Goal: Task Accomplishment & Management: Manage account settings

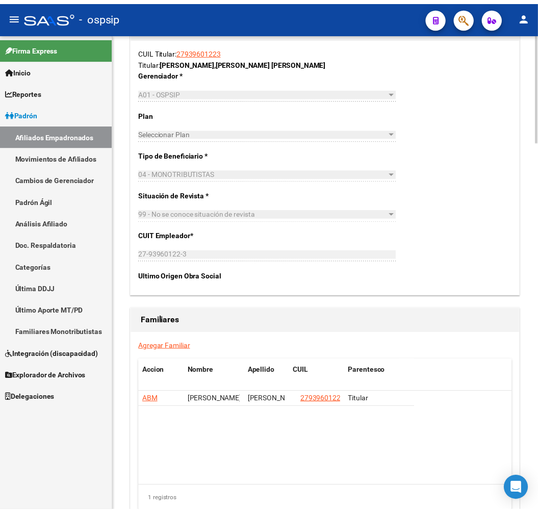
scroll to position [1639, 0]
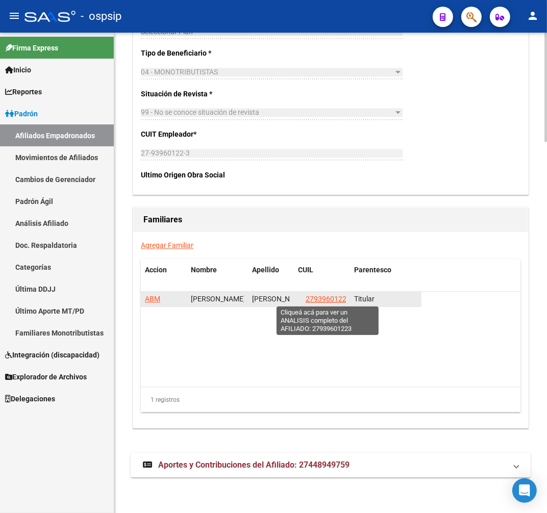
click at [337, 298] on span "27939601223" at bounding box center [327, 299] width 45 height 8
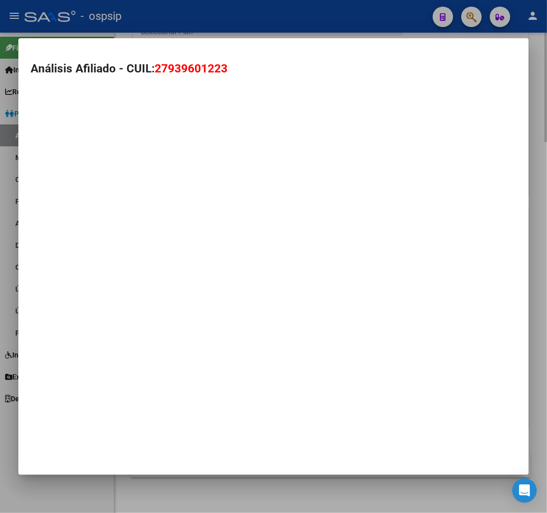
type textarea "27939601223"
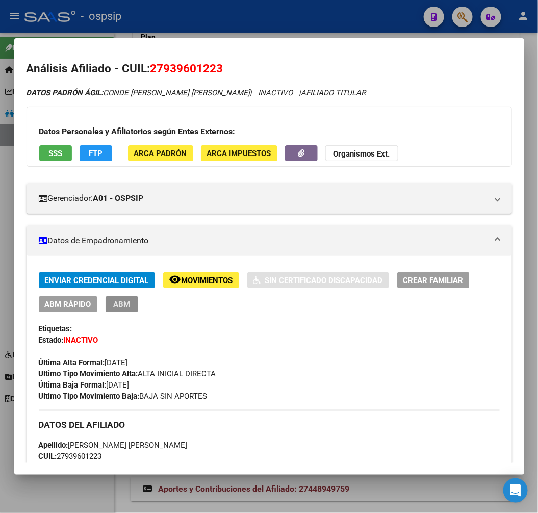
click at [128, 299] on span "ABM" at bounding box center [121, 303] width 17 height 9
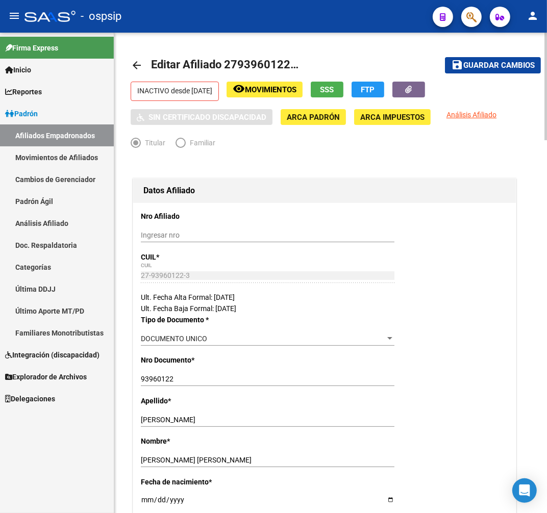
click at [283, 93] on span "Movimientos" at bounding box center [270, 89] width 51 height 9
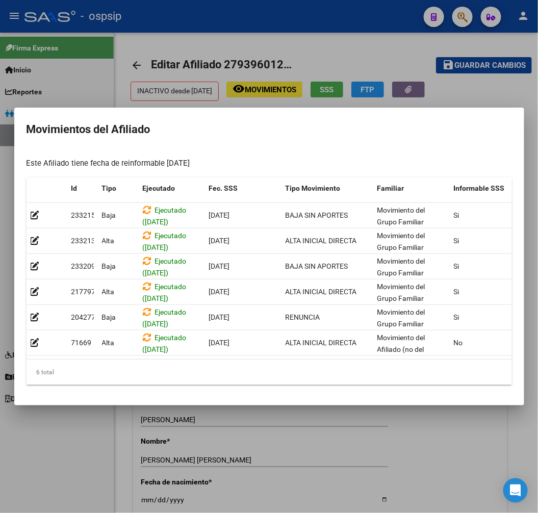
click at [354, 481] on div at bounding box center [269, 256] width 538 height 513
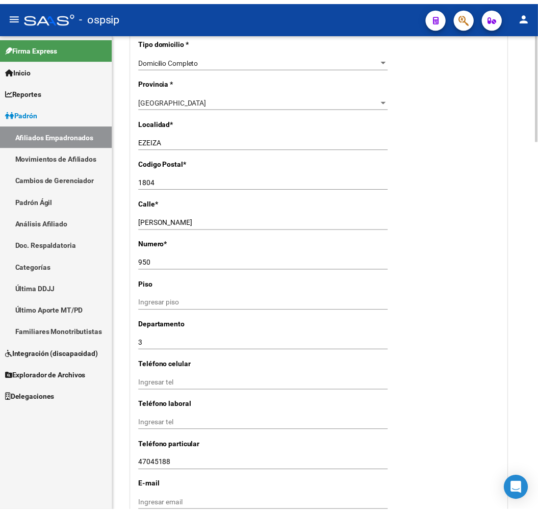
scroll to position [1190, 0]
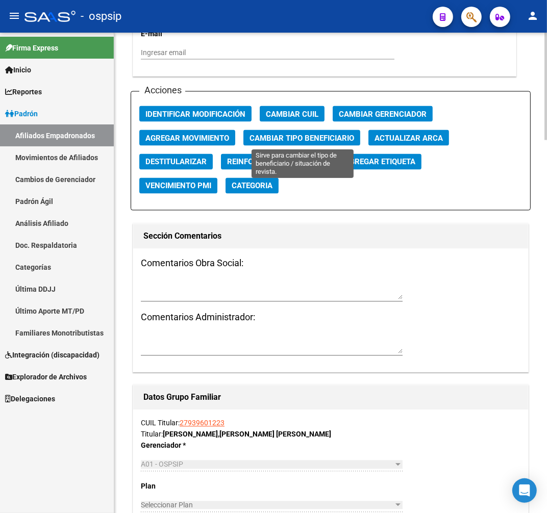
click at [276, 139] on span "Cambiar Tipo Beneficiario" at bounding box center [301, 138] width 105 height 9
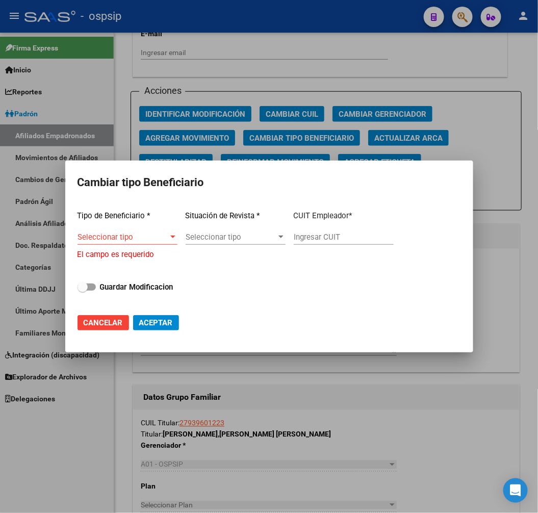
drag, startPoint x: 358, startPoint y: 424, endPoint x: 89, endPoint y: 185, distance: 360.1
click at [357, 424] on div at bounding box center [269, 256] width 538 height 513
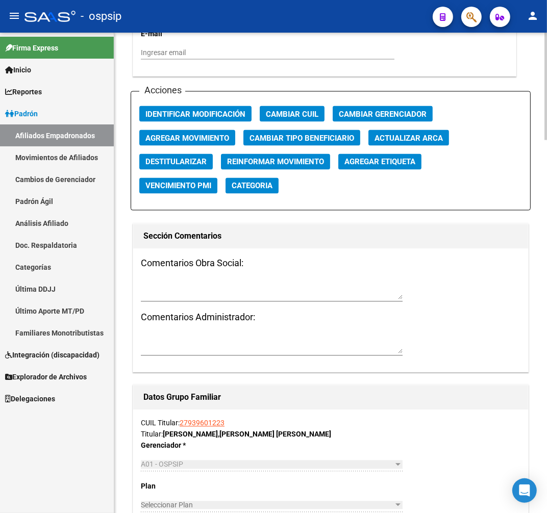
click at [175, 136] on span "Agregar Movimiento" at bounding box center [187, 138] width 84 height 9
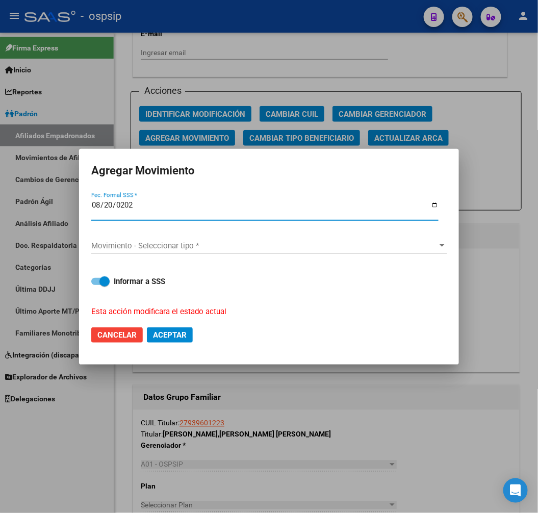
type input "[DATE]"
click at [289, 242] on span "Movimiento - Seleccionar tipo *" at bounding box center [264, 245] width 346 height 9
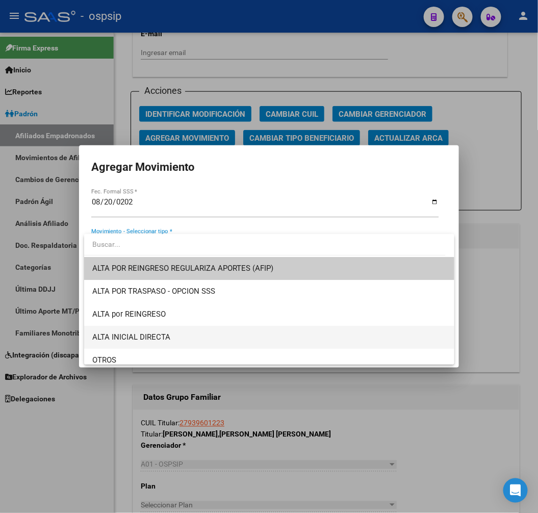
click at [272, 345] on span "ALTA INICIAL DIRECTA" at bounding box center [269, 337] width 354 height 23
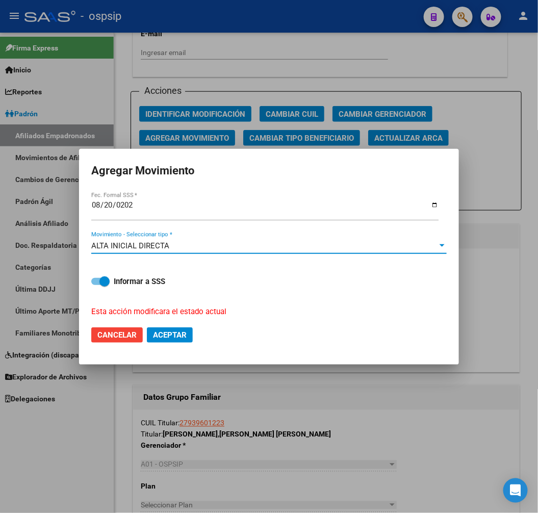
click at [164, 331] on span "Aceptar" at bounding box center [170, 334] width 34 height 9
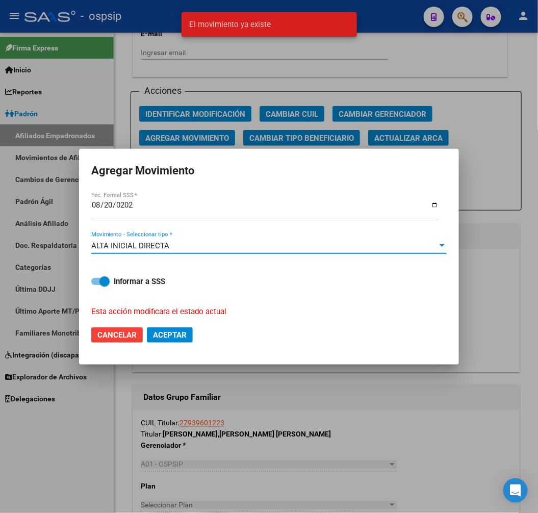
click at [200, 244] on div "ALTA INICIAL DIRECTA" at bounding box center [264, 245] width 346 height 9
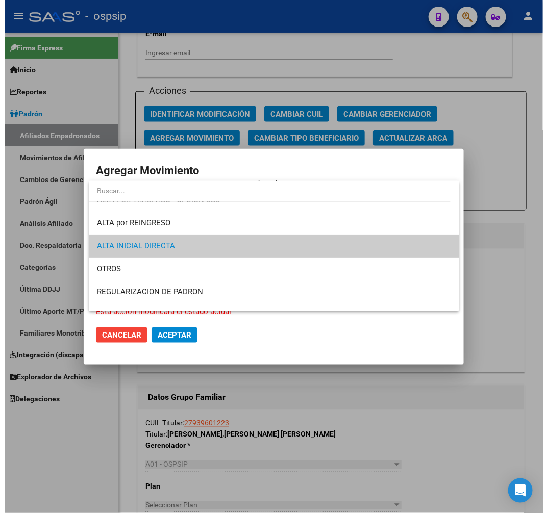
scroll to position [0, 0]
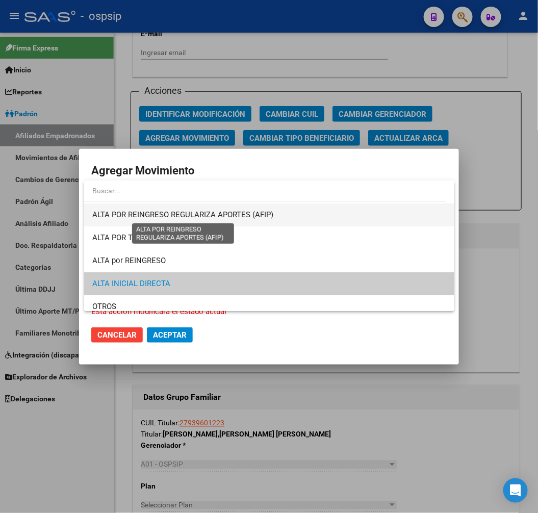
click at [225, 217] on span "ALTA POR REINGRESO REGULARIZA APORTES (AFIP)" at bounding box center [182, 214] width 181 height 9
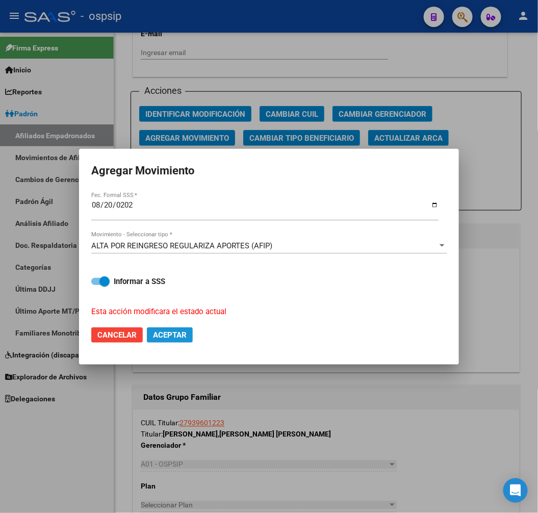
click at [184, 335] on span "Aceptar" at bounding box center [170, 334] width 34 height 9
checkbox input "false"
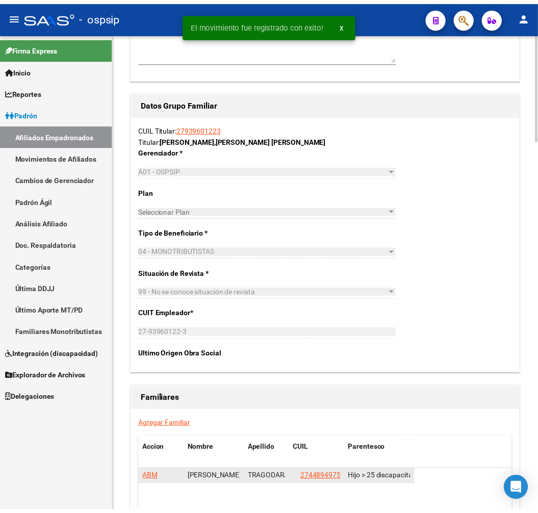
scroll to position [1643, 0]
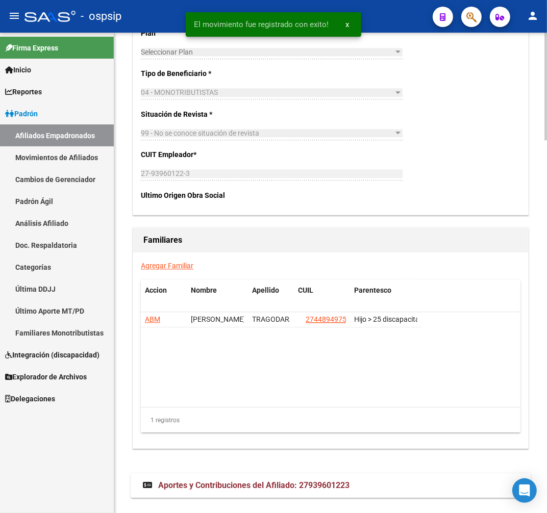
click at [328, 310] on datatable-header "Accion Nombre Apellido CUIL Parentesco" at bounding box center [330, 295] width 379 height 33
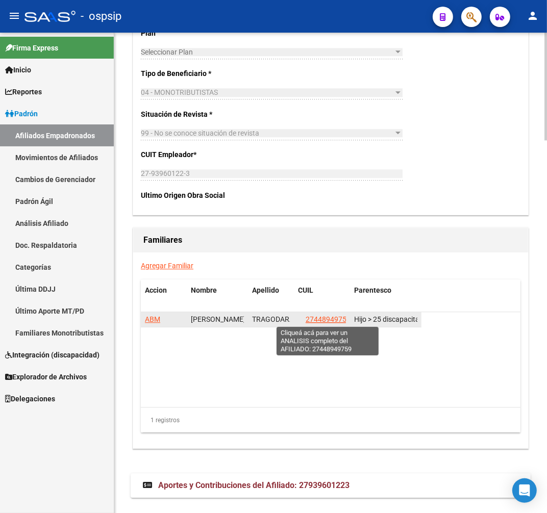
click at [329, 320] on span "27448949759" at bounding box center [327, 319] width 45 height 8
type textarea "27448949759"
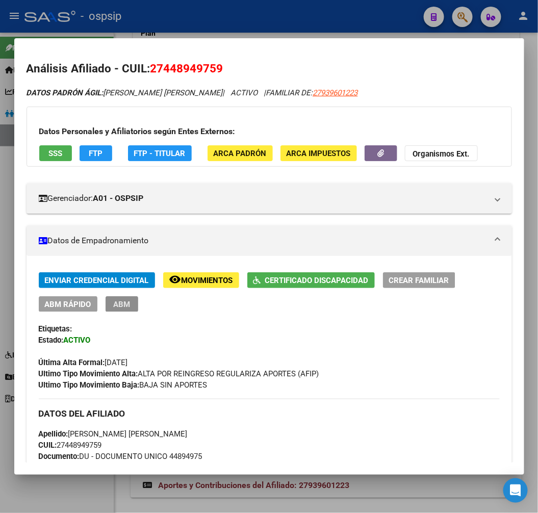
click at [133, 304] on button "ABM" at bounding box center [122, 304] width 33 height 16
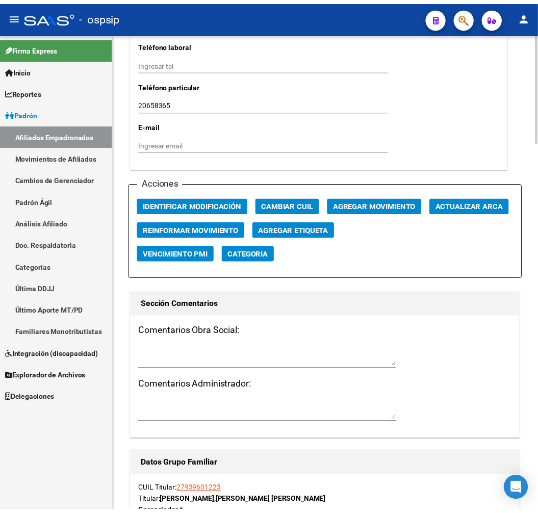
scroll to position [1076, 0]
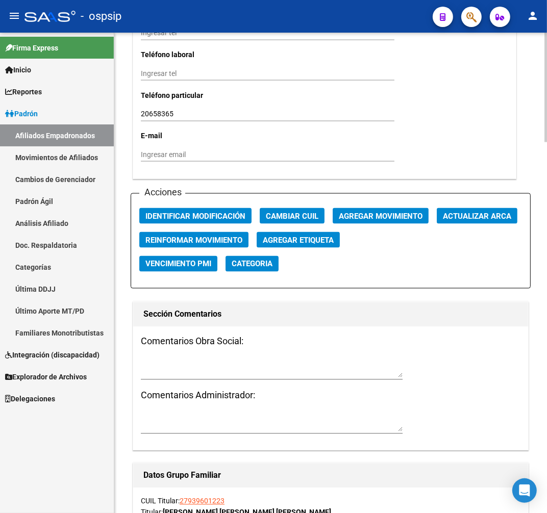
click at [382, 218] on span "Agregar Movimiento" at bounding box center [381, 216] width 84 height 9
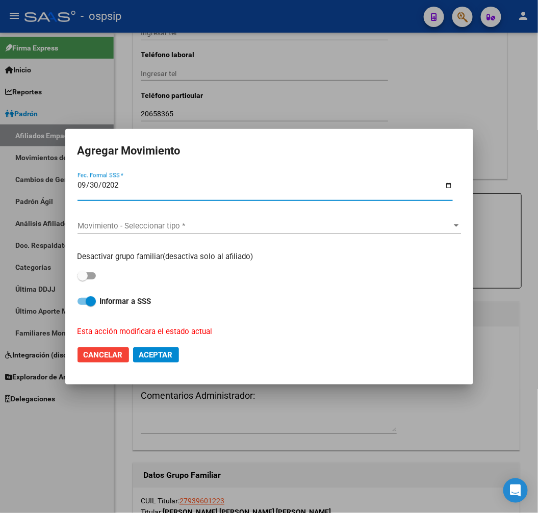
type input "[DATE]"
click at [382, 216] on div "Movimiento - Seleccionar tipo * Movimiento - Seleccionar tipo *" at bounding box center [269, 226] width 383 height 33
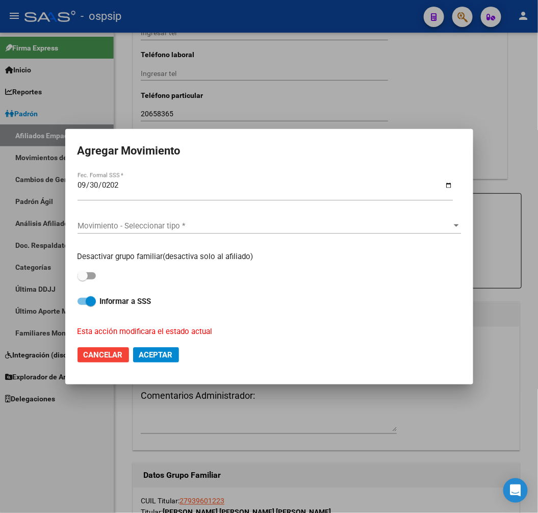
click at [390, 223] on span "Movimiento - Seleccionar tipo *" at bounding box center [265, 225] width 374 height 9
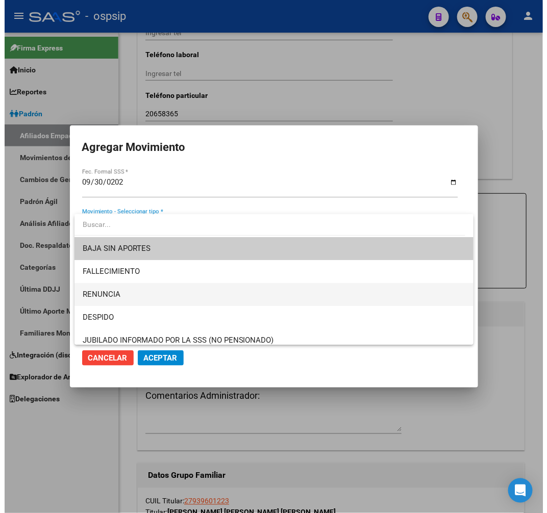
scroll to position [340, 0]
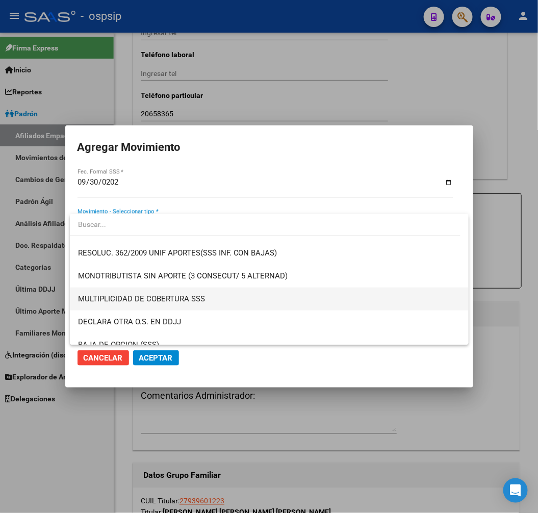
click at [374, 294] on span "MULTIPLICIDAD DE COBERTURA SSS" at bounding box center [269, 299] width 382 height 23
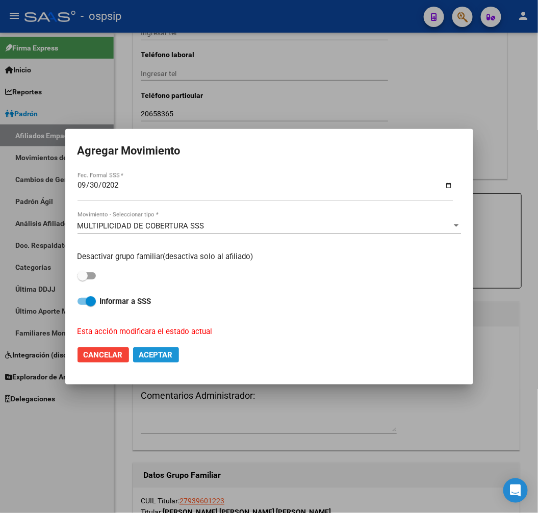
click at [159, 350] on span "Aceptar" at bounding box center [156, 354] width 34 height 9
checkbox input "false"
